Goal: Check status: Check status

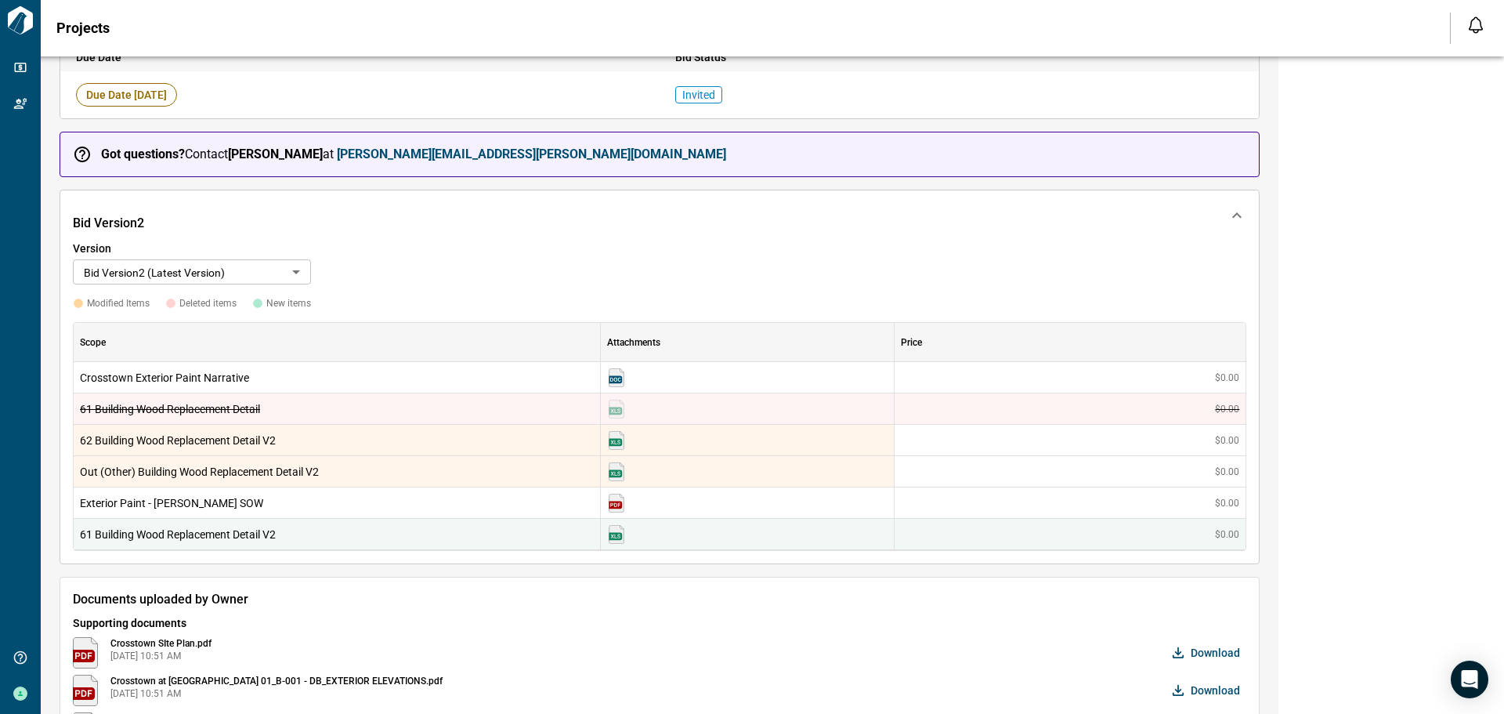
scroll to position [235, 0]
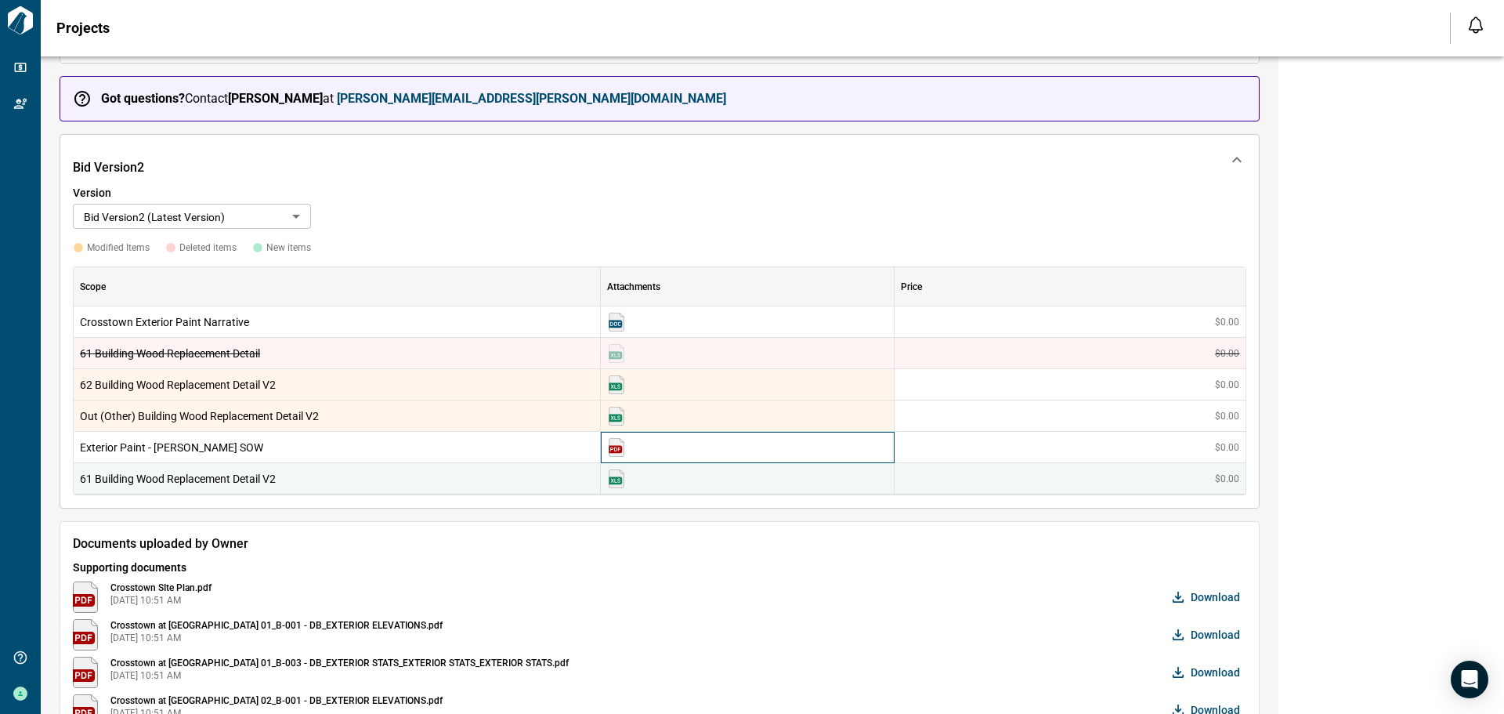
click at [613, 449] on img at bounding box center [616, 447] width 19 height 19
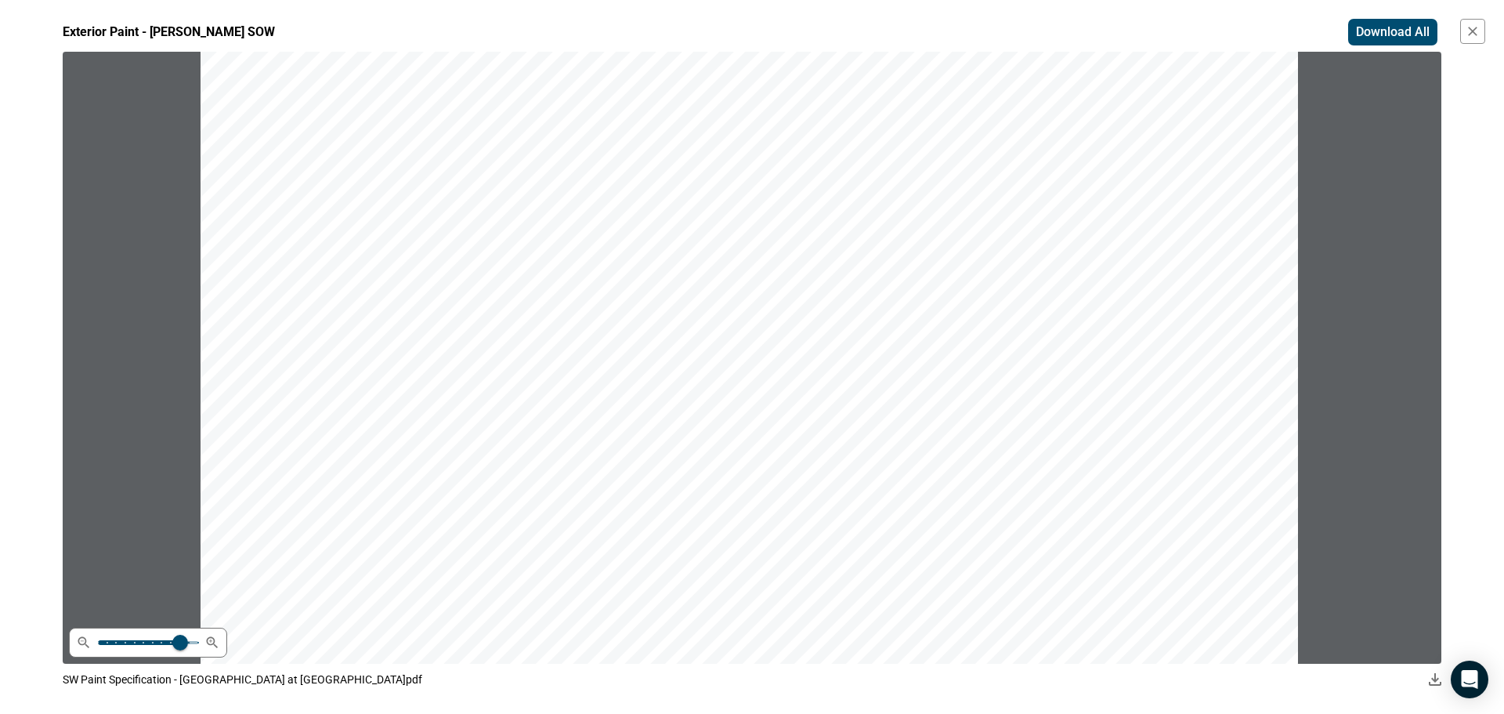
scroll to position [0, 0]
click at [1473, 32] on icon "button" at bounding box center [1472, 31] width 9 height 9
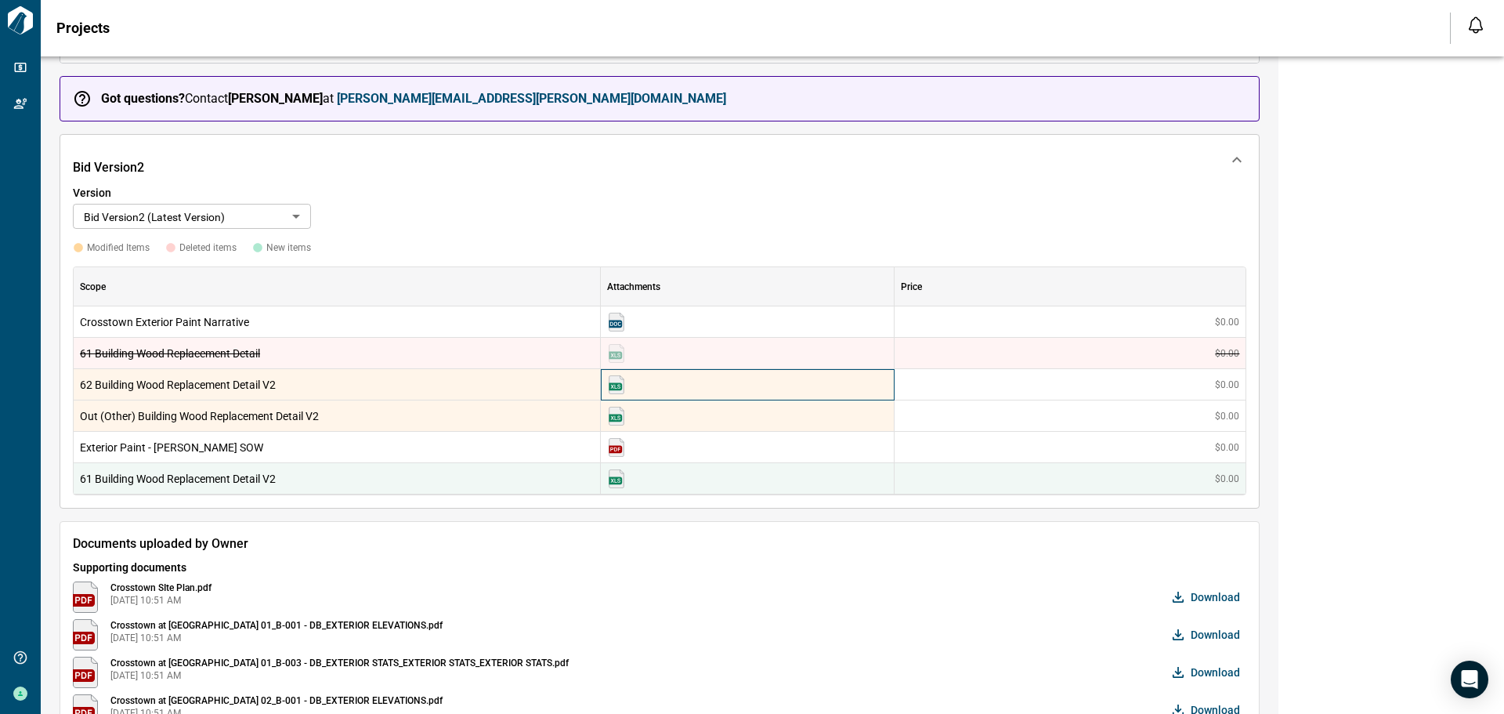
click at [614, 386] on img at bounding box center [616, 384] width 19 height 19
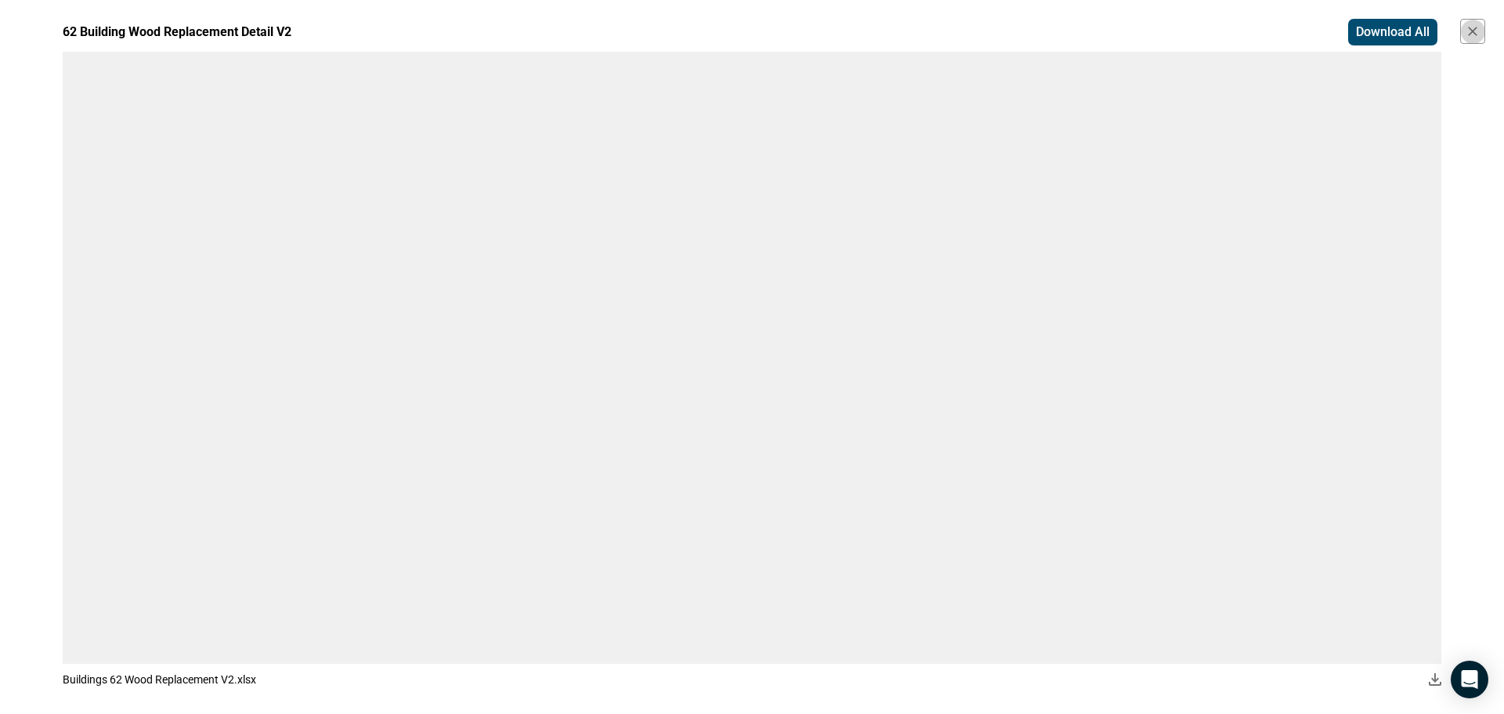
click at [1477, 30] on icon "button" at bounding box center [1473, 32] width 16 height 16
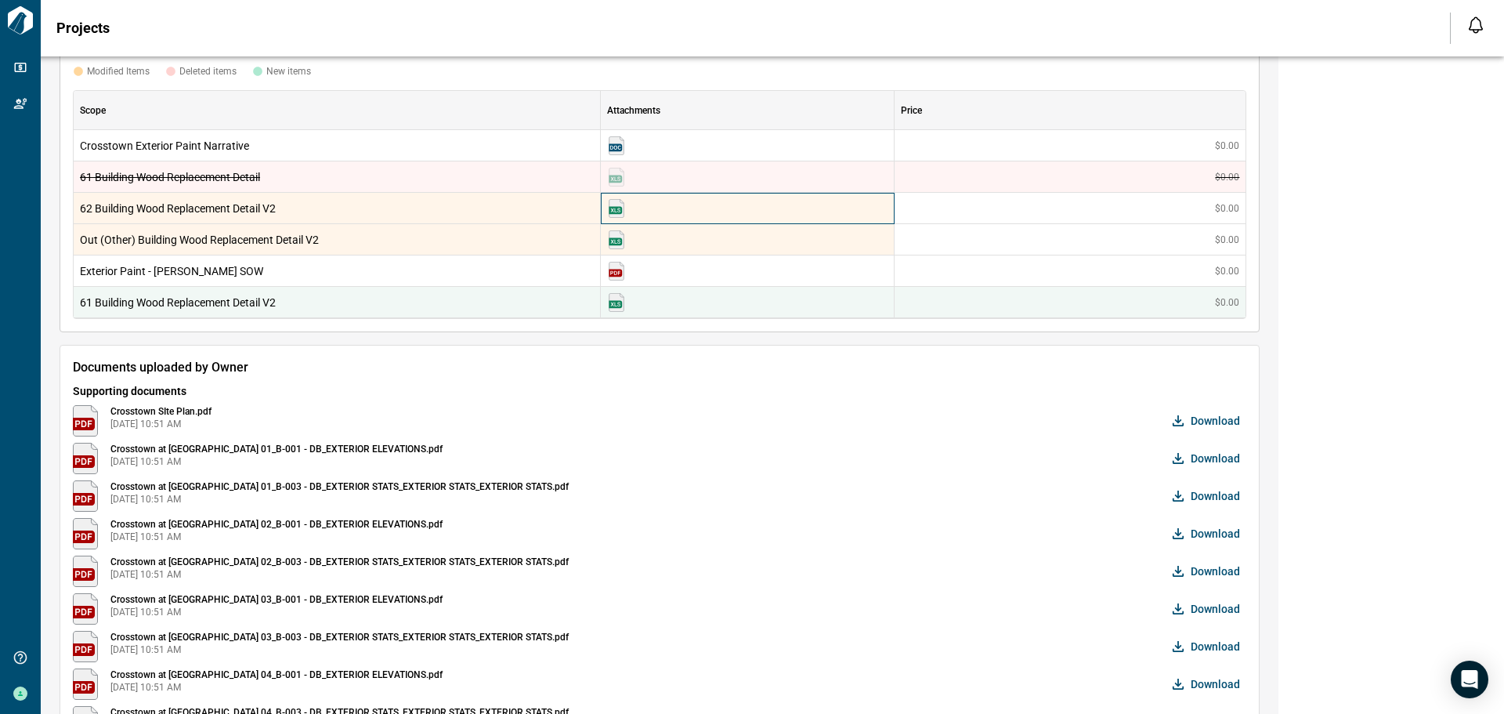
scroll to position [313, 0]
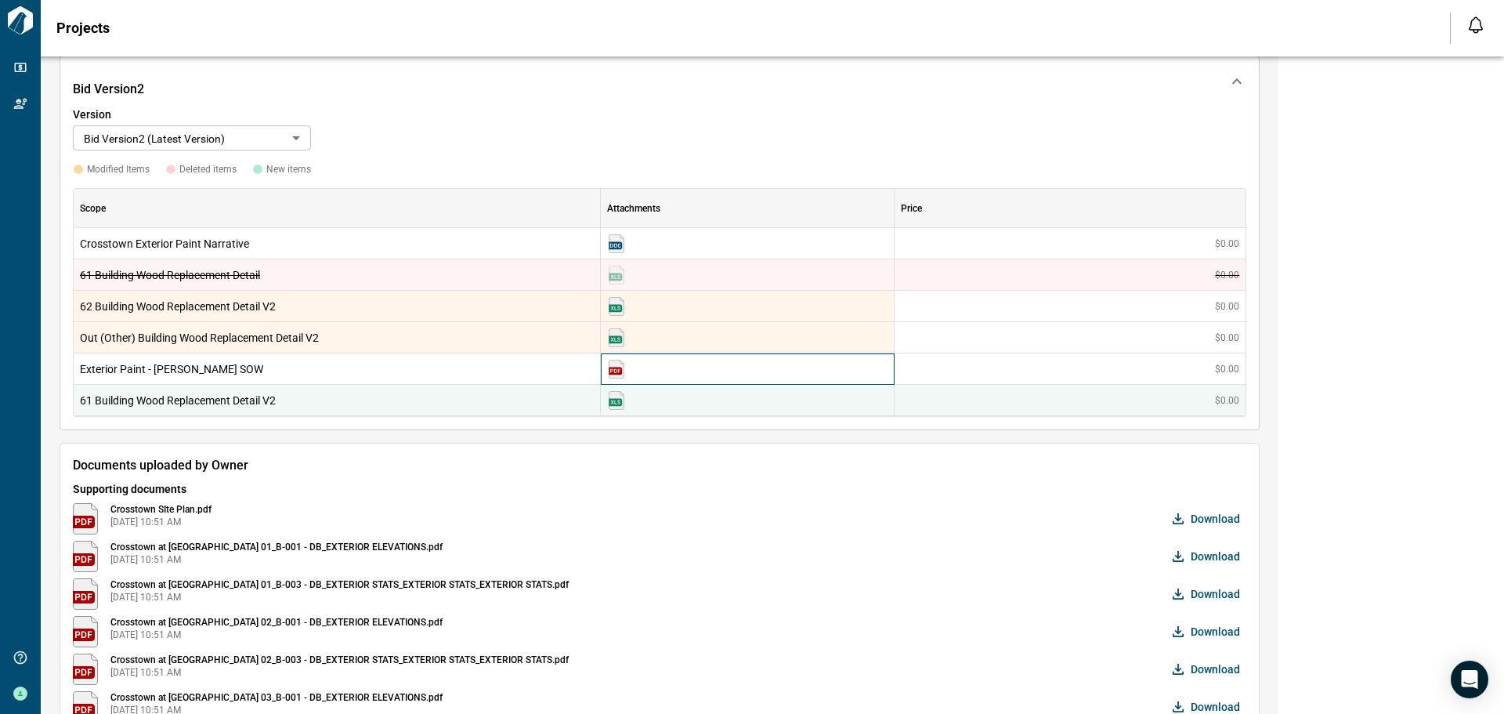
click at [617, 370] on img at bounding box center [616, 369] width 19 height 19
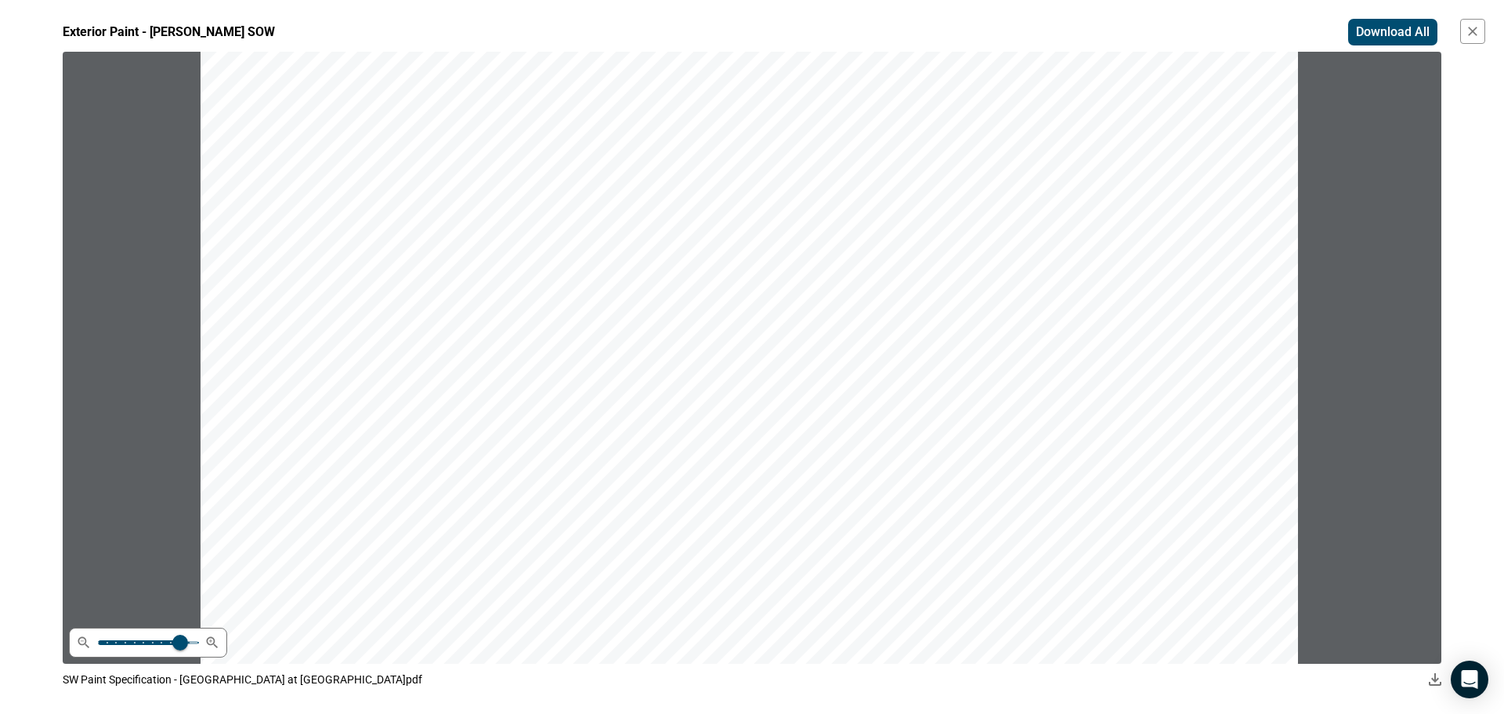
scroll to position [9010, 0]
click at [1474, 27] on icon "button" at bounding box center [1473, 32] width 16 height 16
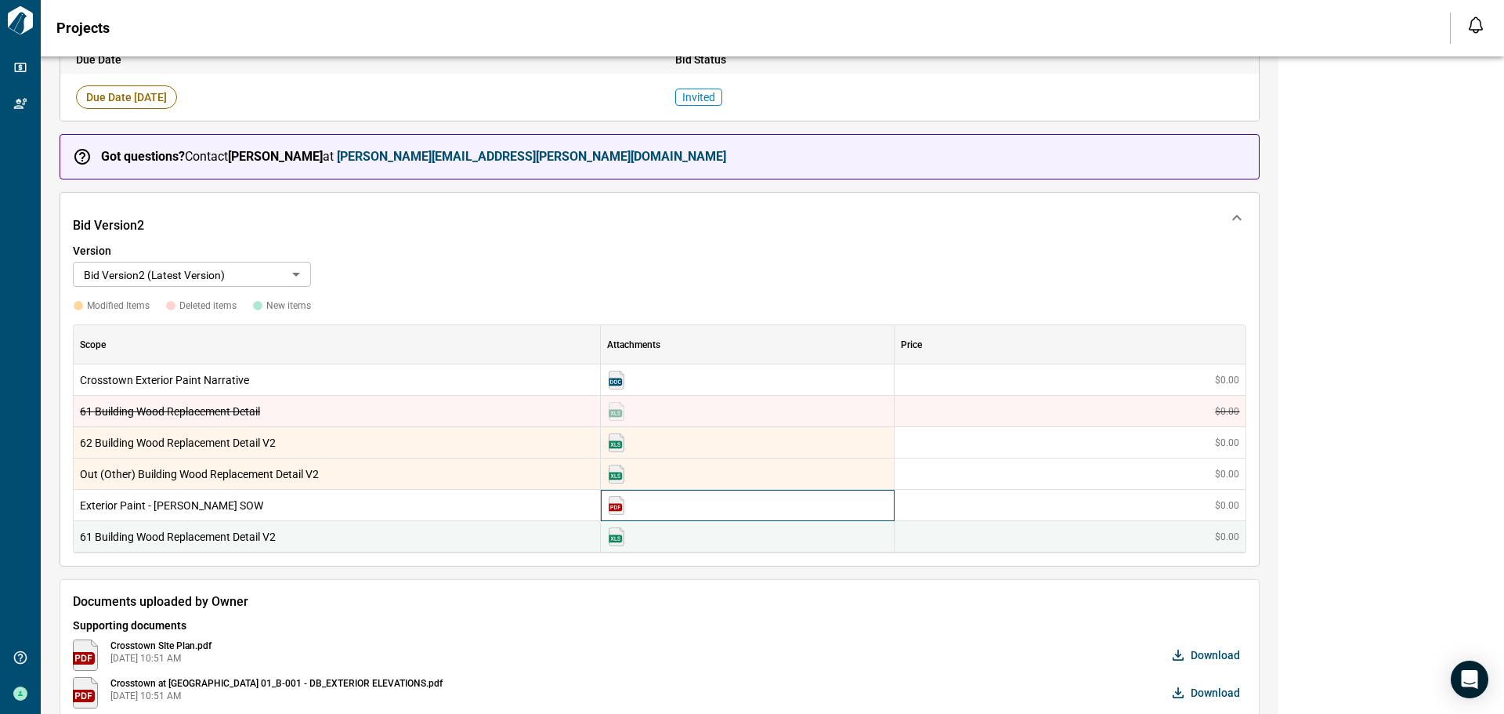
scroll to position [0, 0]
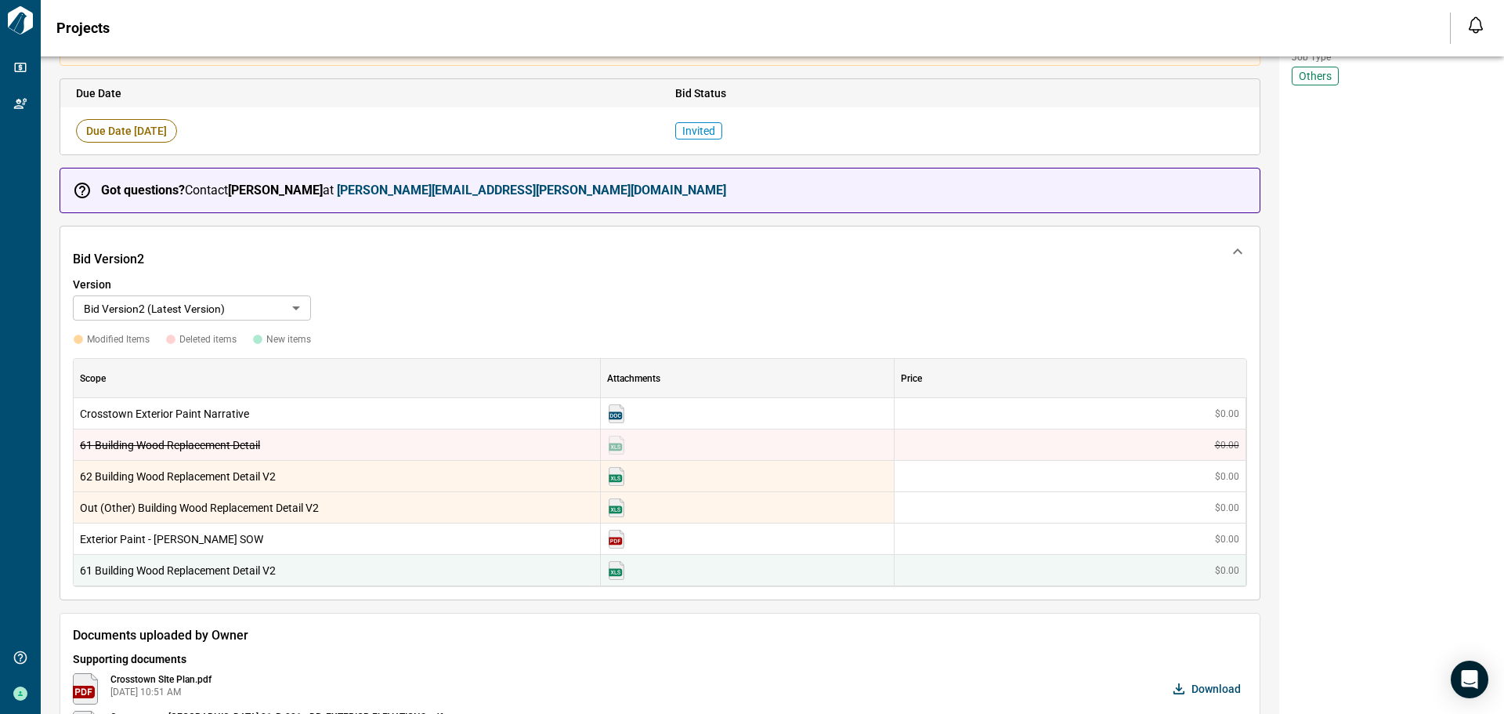
scroll to position [313, 0]
